Goal: Task Accomplishment & Management: Use online tool/utility

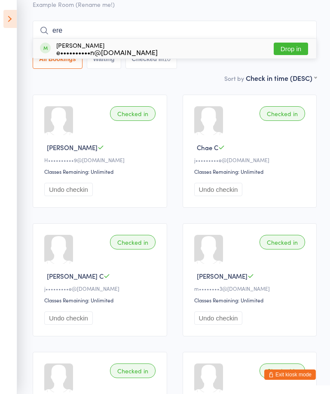
type input "ere"
click at [304, 45] on button "Drop in" at bounding box center [291, 49] width 34 height 12
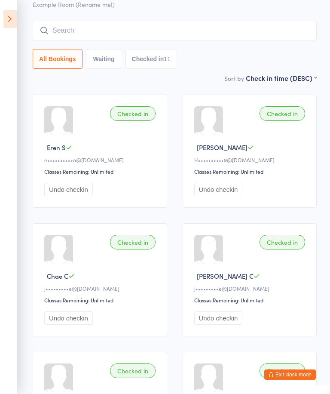
click at [293, 25] on input "search" at bounding box center [175, 31] width 284 height 20
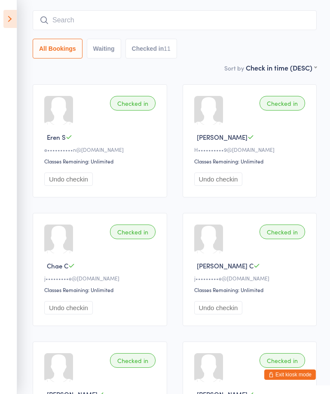
scroll to position [69, 0]
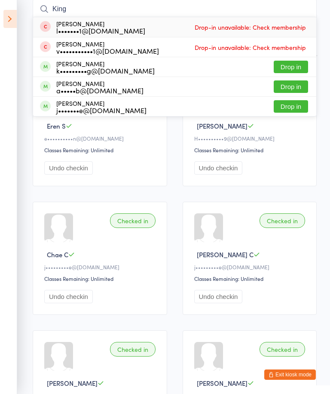
type input "King"
click at [296, 67] on button "Drop in" at bounding box center [291, 67] width 34 height 12
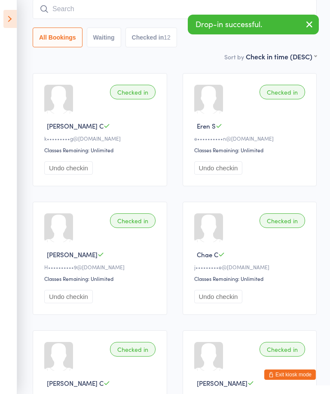
click at [145, 13] on input "search" at bounding box center [175, 9] width 284 height 20
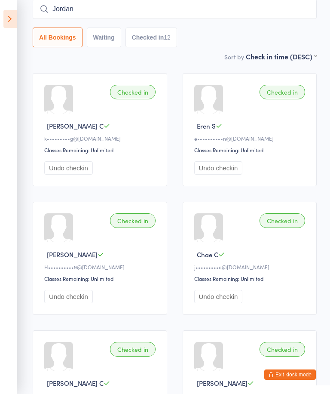
type input "Jordan"
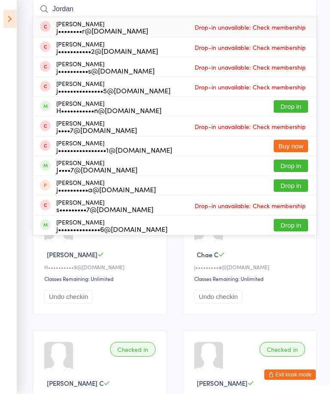
click at [295, 167] on button "Drop in" at bounding box center [291, 166] width 34 height 12
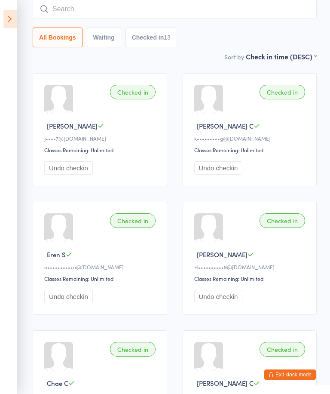
click at [234, 10] on input "search" at bounding box center [175, 9] width 284 height 20
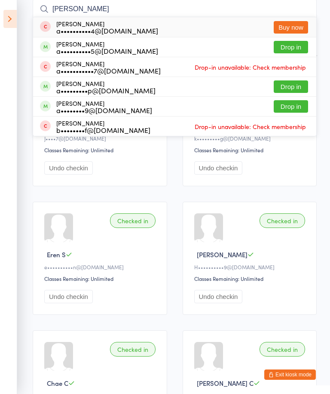
type input "[PERSON_NAME]"
click at [300, 84] on button "Drop in" at bounding box center [291, 86] width 34 height 12
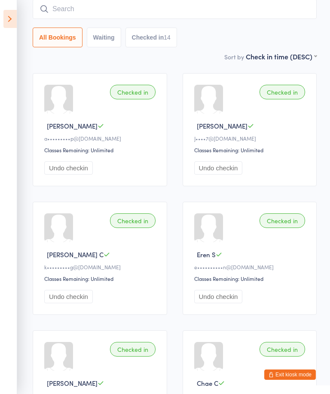
click at [225, 19] on input "search" at bounding box center [175, 9] width 284 height 20
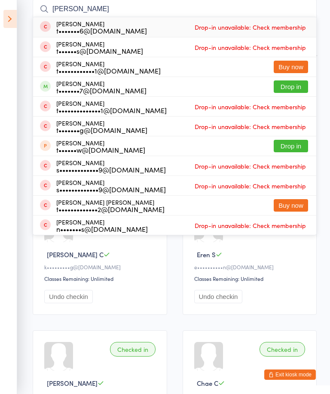
type input "[PERSON_NAME]"
click at [299, 82] on button "Drop in" at bounding box center [291, 86] width 34 height 12
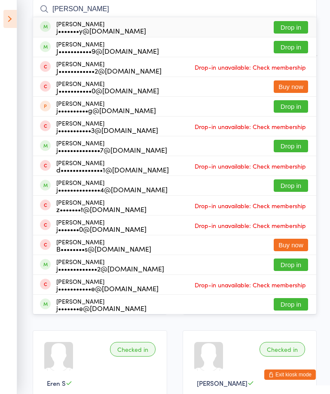
type input "[PERSON_NAME]"
click at [298, 50] on button "Drop in" at bounding box center [291, 47] width 34 height 12
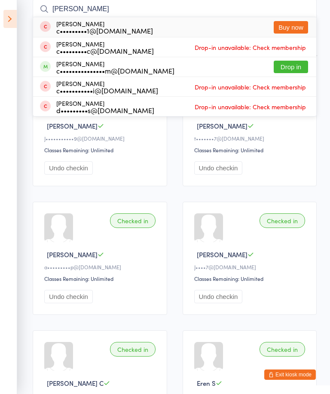
type input "[PERSON_NAME]"
click at [291, 63] on button "Drop in" at bounding box center [291, 67] width 34 height 12
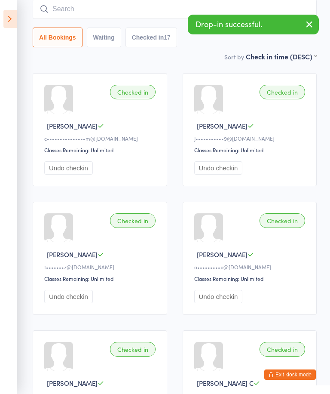
click at [154, 16] on input "search" at bounding box center [175, 9] width 284 height 20
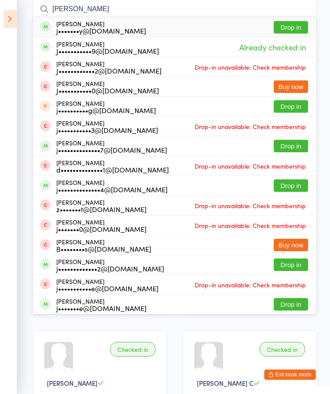
type input "[PERSON_NAME]"
click at [300, 143] on button "Drop in" at bounding box center [291, 146] width 34 height 12
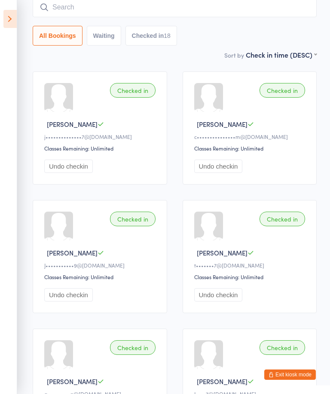
click at [262, 13] on input "search" at bounding box center [175, 7] width 284 height 20
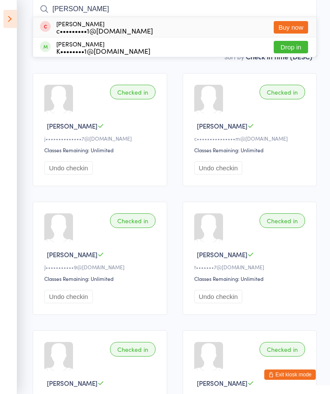
type input "[PERSON_NAME]"
click at [285, 53] on button "Drop in" at bounding box center [291, 47] width 34 height 12
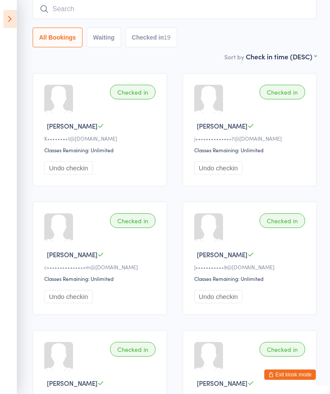
click at [286, 15] on input "search" at bounding box center [175, 9] width 284 height 20
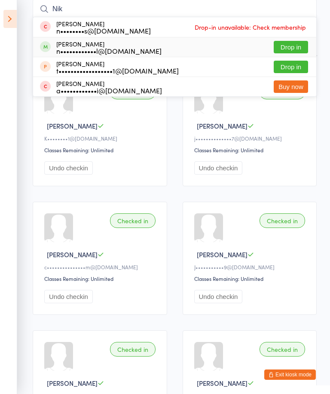
type input "Nik"
click at [209, 47] on div "[PERSON_NAME] n••••••••••••l@[DOMAIN_NAME] Drop in" at bounding box center [175, 46] width 284 height 19
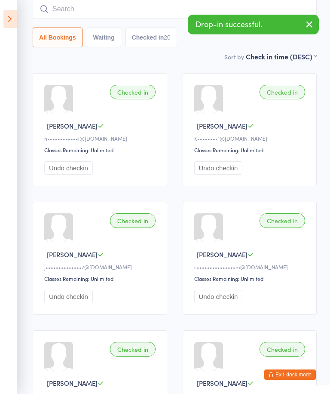
click at [152, 18] on input "search" at bounding box center [175, 9] width 284 height 20
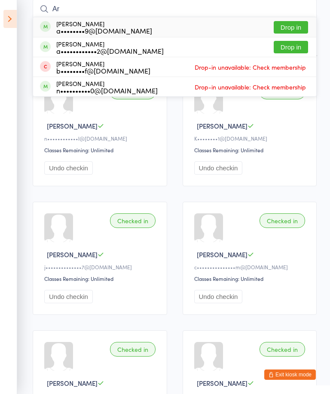
type input "Ar"
click at [305, 25] on button "Drop in" at bounding box center [291, 27] width 34 height 12
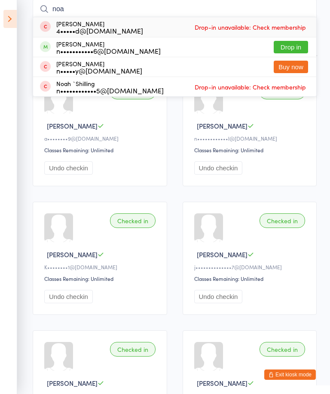
type input "noa"
click at [292, 45] on button "Drop in" at bounding box center [291, 47] width 34 height 12
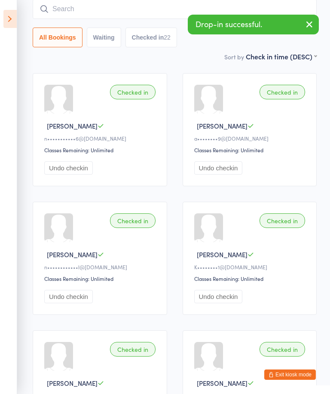
click at [132, 19] on input "search" at bounding box center [175, 9] width 284 height 20
type input "Jy"
click at [103, 25] on div "[PERSON_NAME] j••••••s@[DOMAIN_NAME]" at bounding box center [99, 27] width 86 height 14
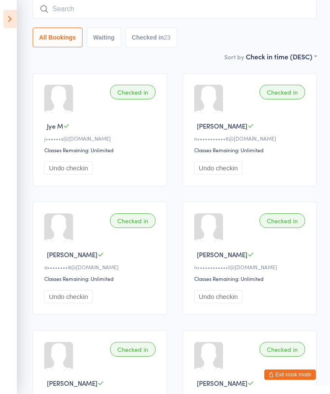
click at [74, 7] on input "search" at bounding box center [175, 9] width 284 height 20
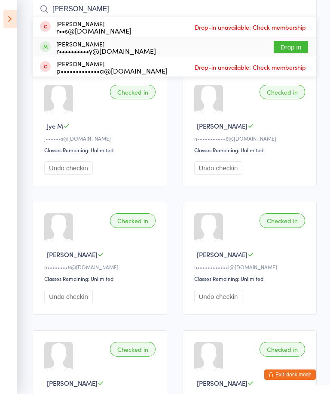
type input "[PERSON_NAME]"
click at [290, 49] on button "Drop in" at bounding box center [291, 47] width 34 height 12
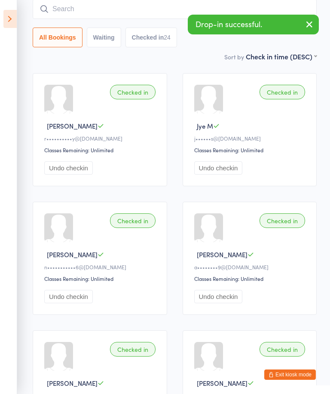
click at [78, 12] on input "search" at bounding box center [175, 9] width 284 height 20
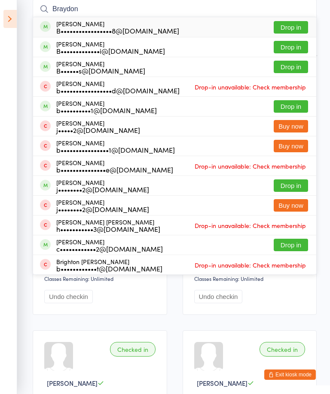
type input "Braydon"
click at [291, 28] on button "Drop in" at bounding box center [291, 27] width 34 height 12
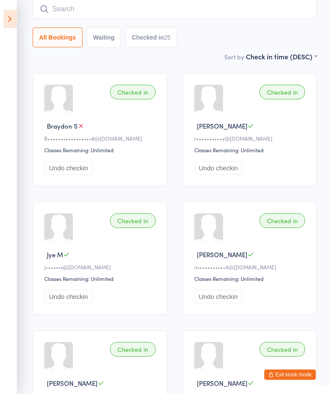
click at [216, 5] on input "search" at bounding box center [175, 9] width 284 height 20
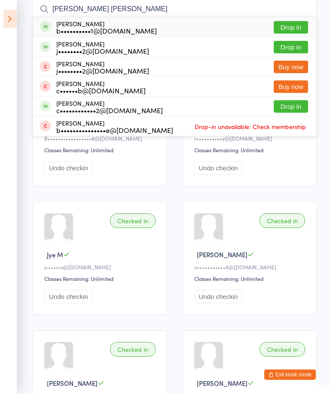
type input "[PERSON_NAME] [PERSON_NAME]"
click at [294, 29] on button "Drop in" at bounding box center [291, 27] width 34 height 12
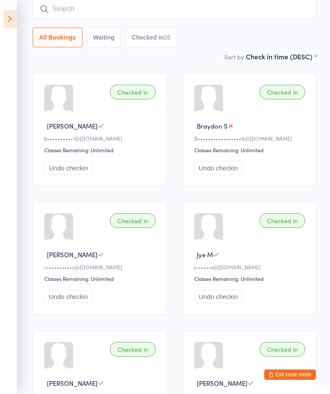
click at [73, 9] on input "search" at bounding box center [175, 9] width 284 height 20
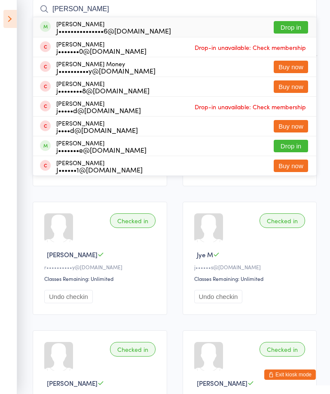
type input "[PERSON_NAME]"
click at [83, 29] on div "J•••••••••••••••6@[DOMAIN_NAME]" at bounding box center [113, 30] width 115 height 7
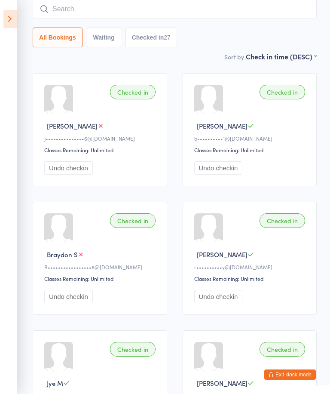
click at [74, 11] on input "search" at bounding box center [175, 9] width 284 height 20
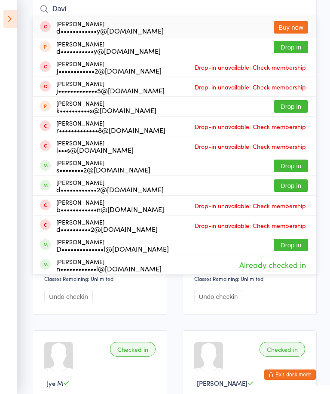
type input "Davi"
click at [296, 185] on button "Drop in" at bounding box center [291, 185] width 34 height 12
